Goal: Task Accomplishment & Management: Manage account settings

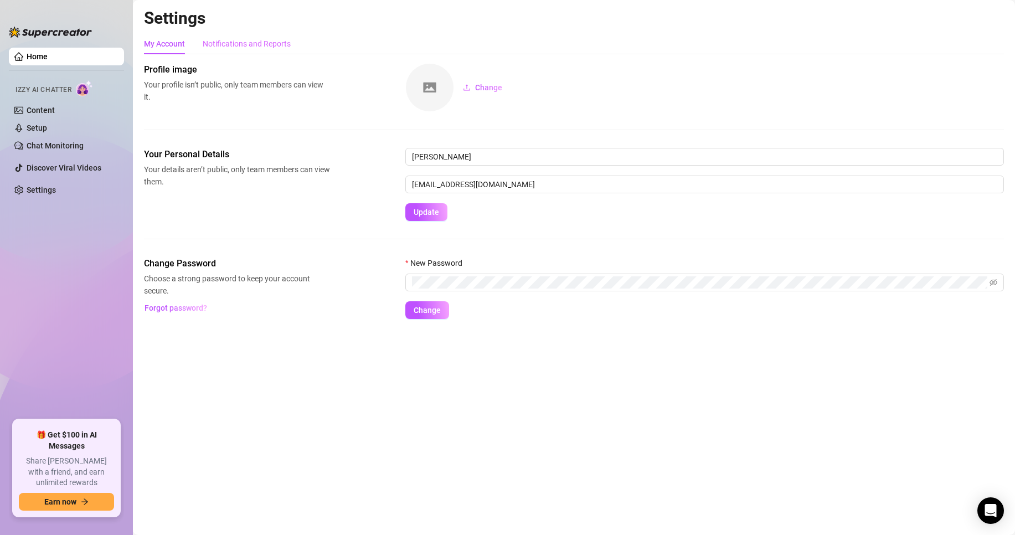
click at [263, 50] on div "Notifications and Reports" at bounding box center [247, 43] width 88 height 21
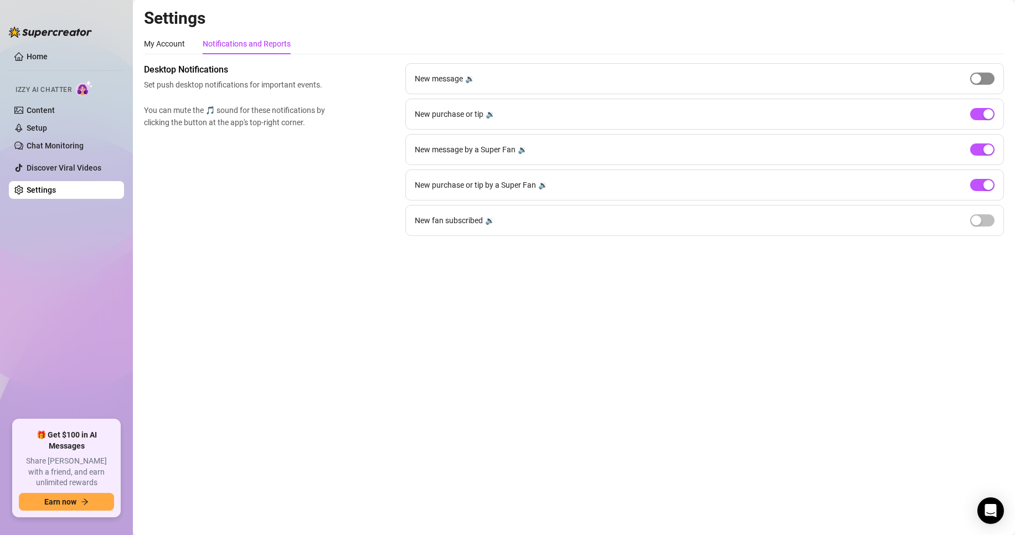
click at [980, 82] on div "button" at bounding box center [977, 79] width 10 height 10
click at [981, 79] on span "button" at bounding box center [983, 79] width 24 height 12
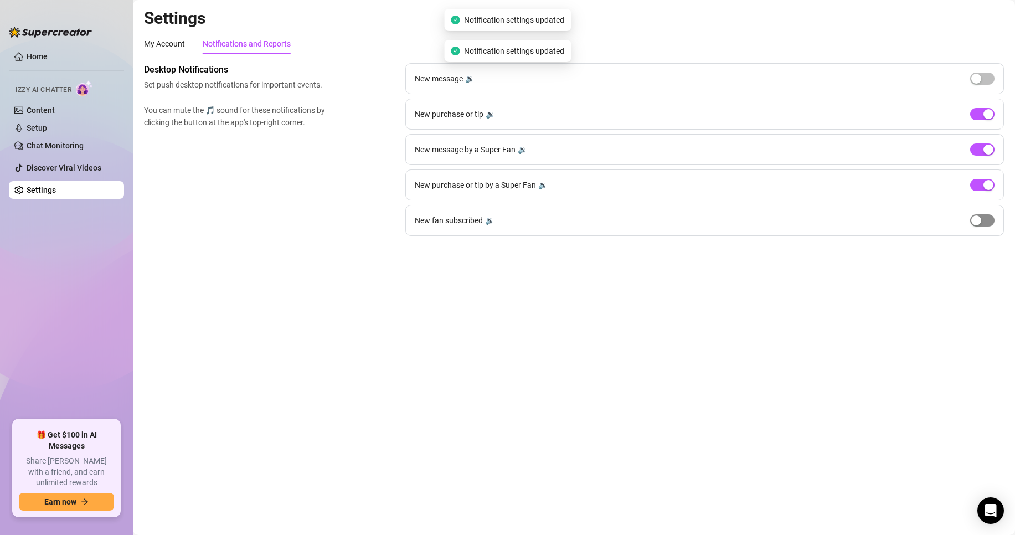
click at [982, 217] on button "button" at bounding box center [983, 220] width 24 height 12
click at [982, 217] on span "button" at bounding box center [983, 220] width 24 height 12
click at [48, 53] on link "Home" at bounding box center [37, 56] width 21 height 9
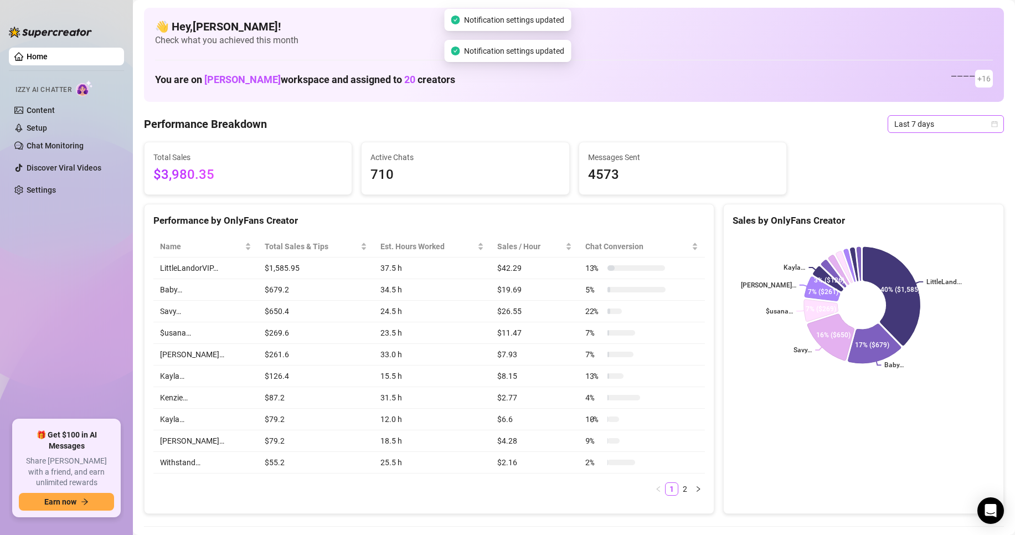
click at [899, 118] on span "Last 7 days" at bounding box center [946, 124] width 103 height 17
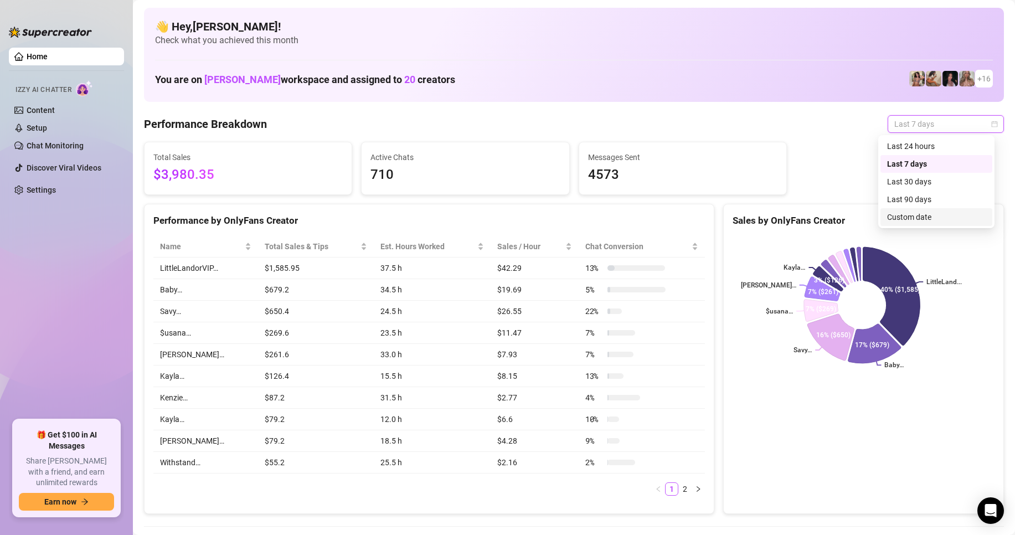
click at [909, 225] on div "Custom date" at bounding box center [937, 217] width 112 height 18
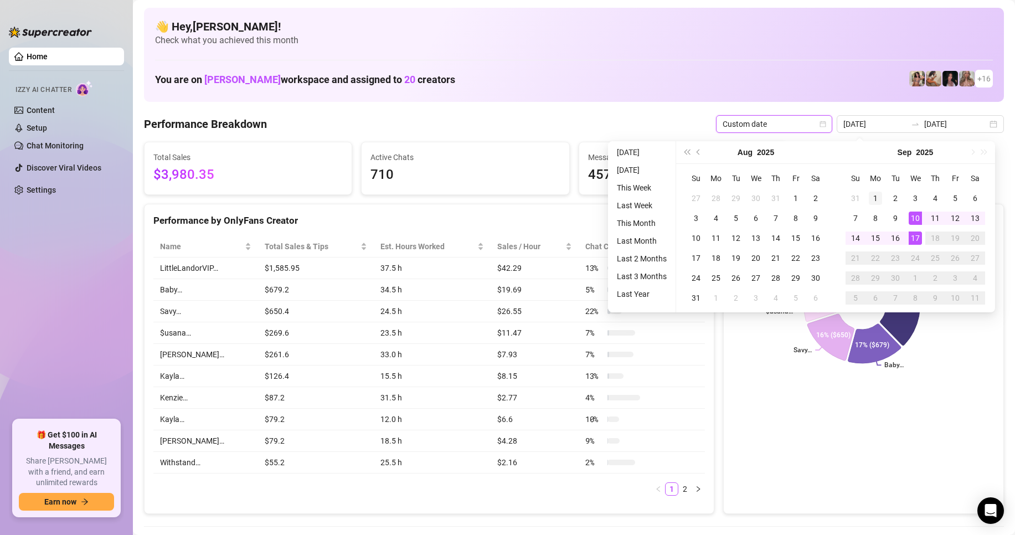
type input "[DATE]"
click at [880, 197] on div "1" at bounding box center [875, 198] width 13 height 13
type input "[DATE]"
click at [917, 237] on div "17" at bounding box center [915, 238] width 13 height 13
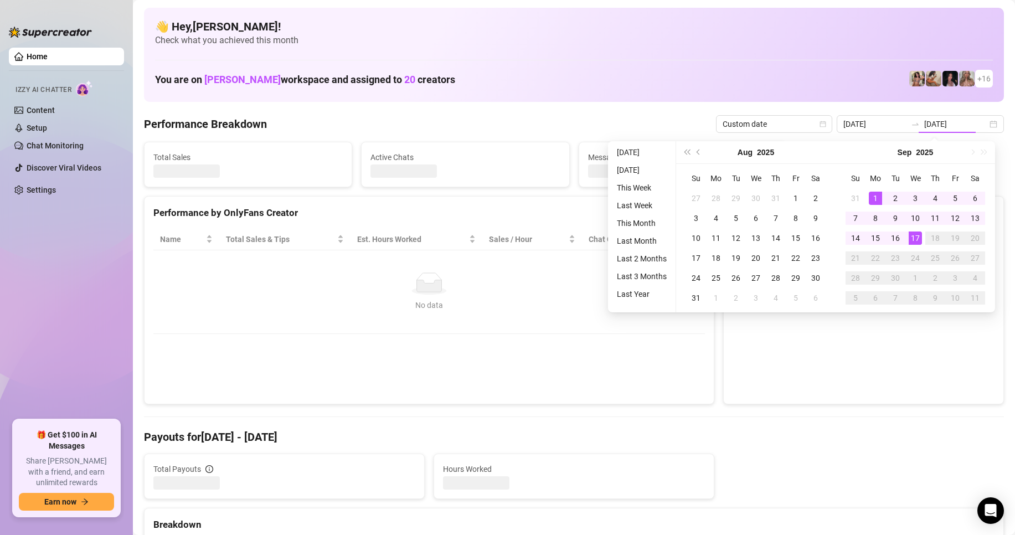
type input "[DATE]"
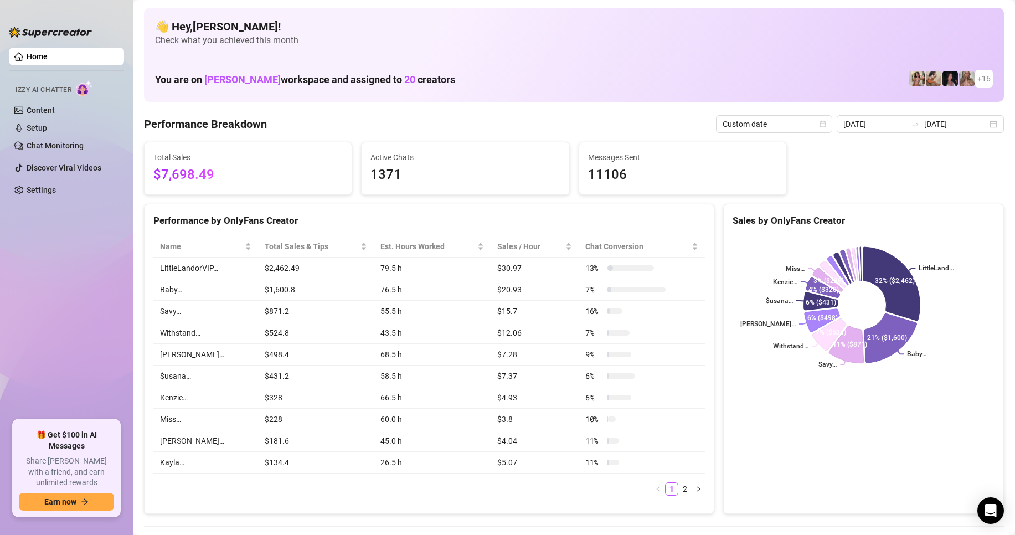
click at [491, 184] on span "1371" at bounding box center [465, 175] width 189 height 21
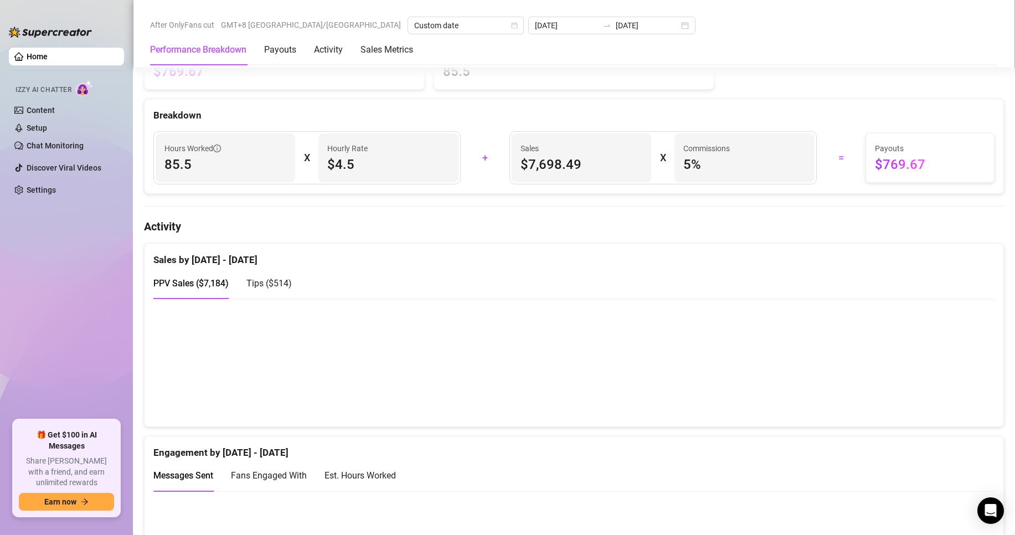
scroll to position [554, 0]
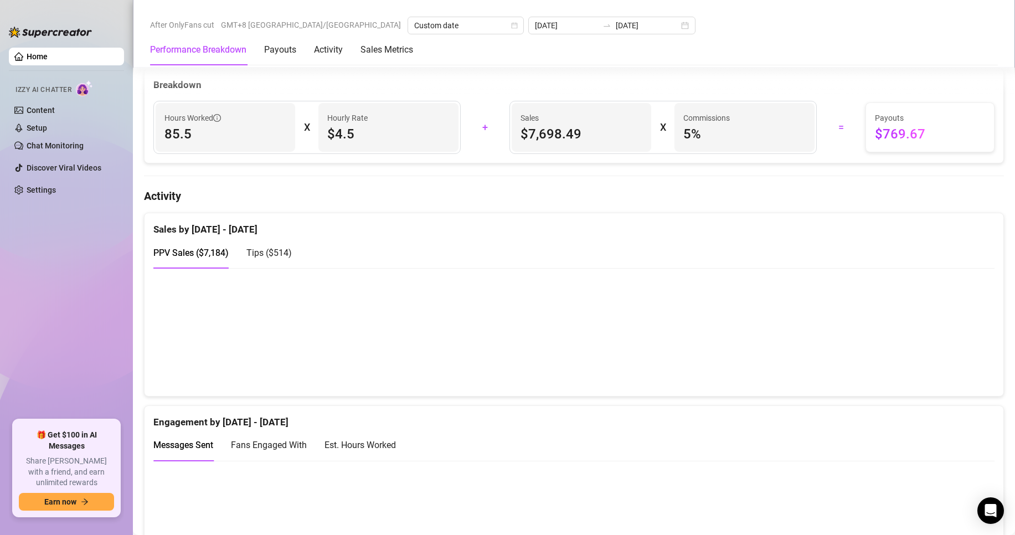
click at [289, 258] on span "Tips ( $514 )" at bounding box center [269, 253] width 45 height 11
click at [212, 258] on span "PPV Sales ( $7,184 )" at bounding box center [190, 253] width 75 height 11
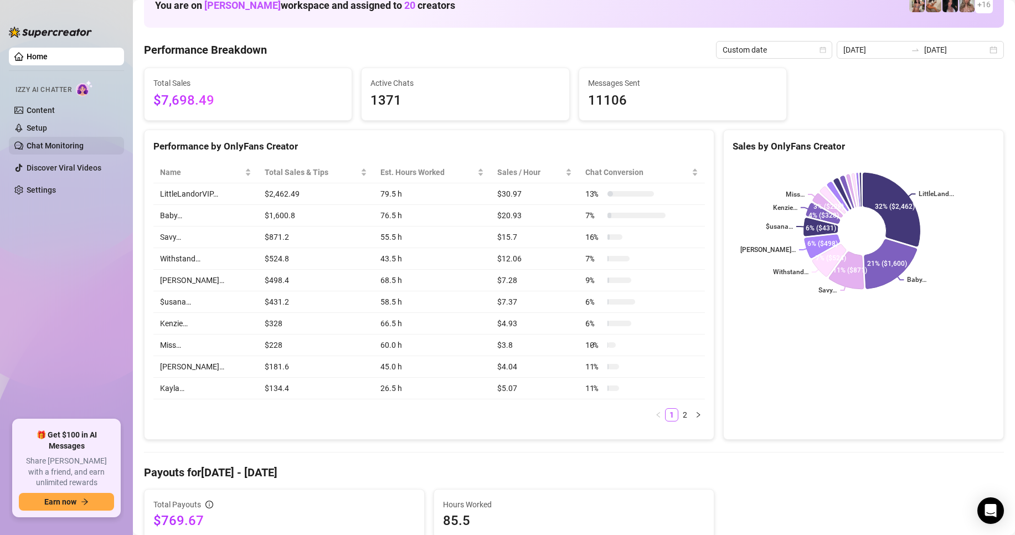
scroll to position [55, 0]
